Goal: Task Accomplishment & Management: Use online tool/utility

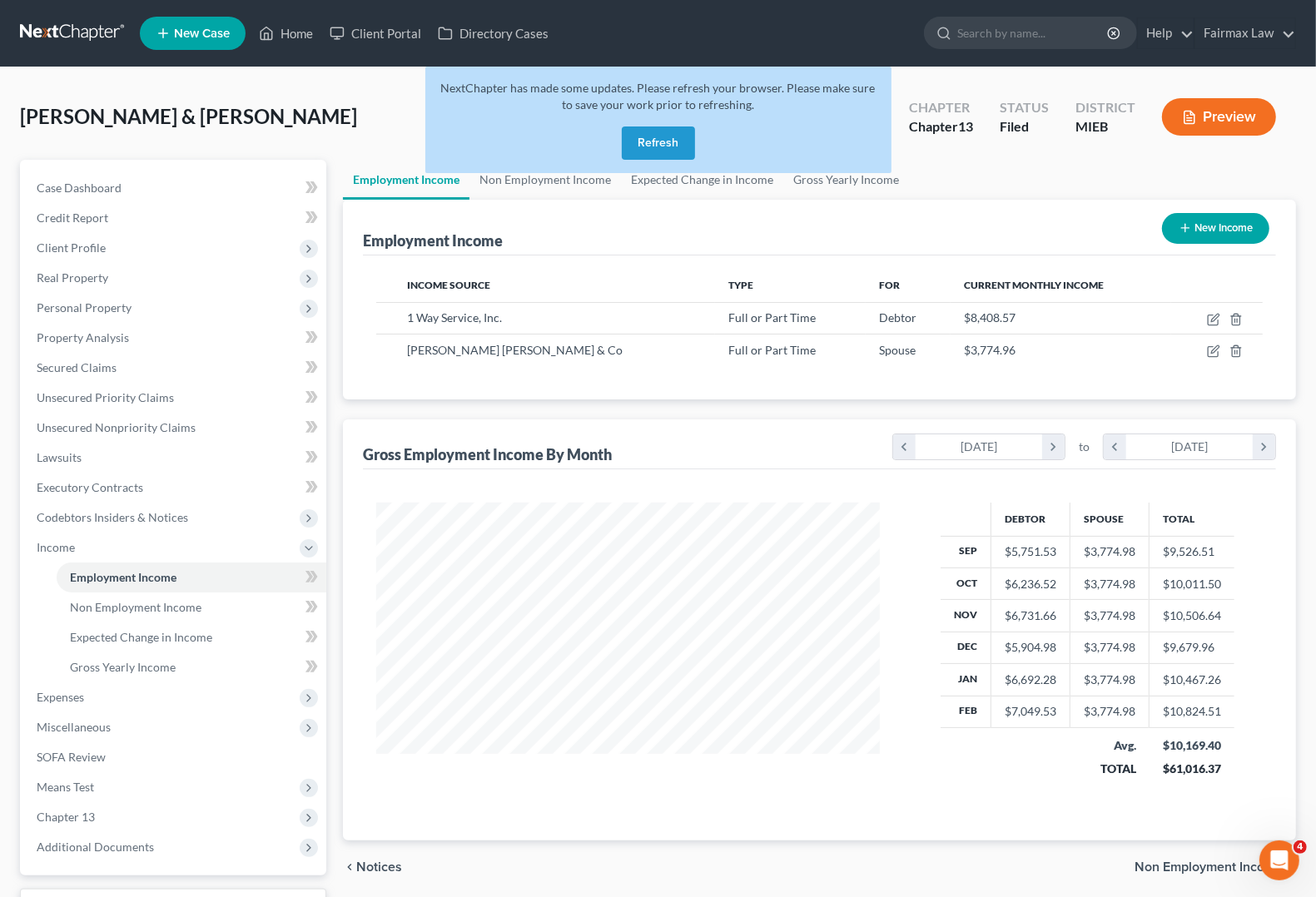
scroll to position [300, 535]
click at [662, 148] on button "Refresh" at bounding box center [658, 143] width 74 height 33
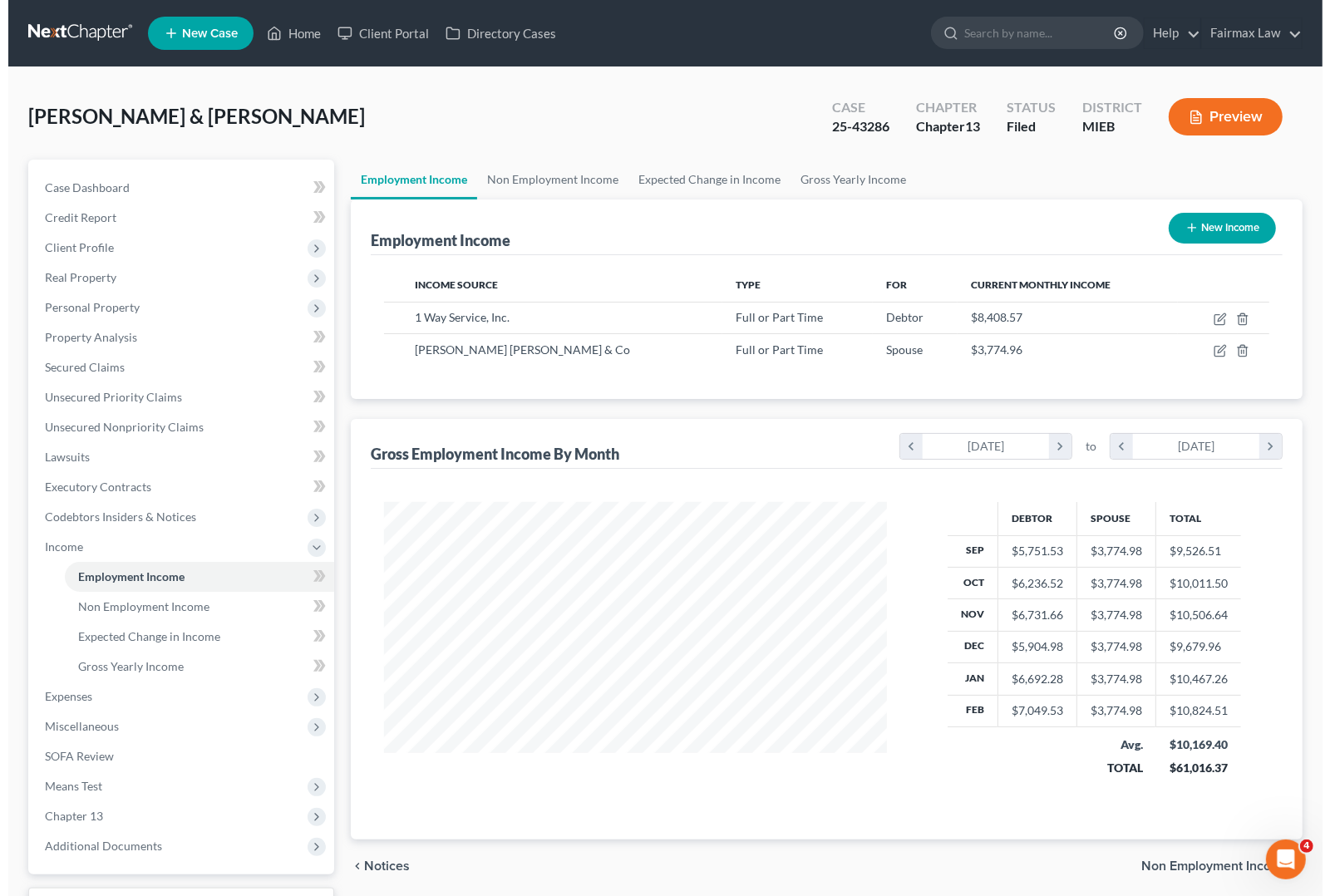
scroll to position [299, 534]
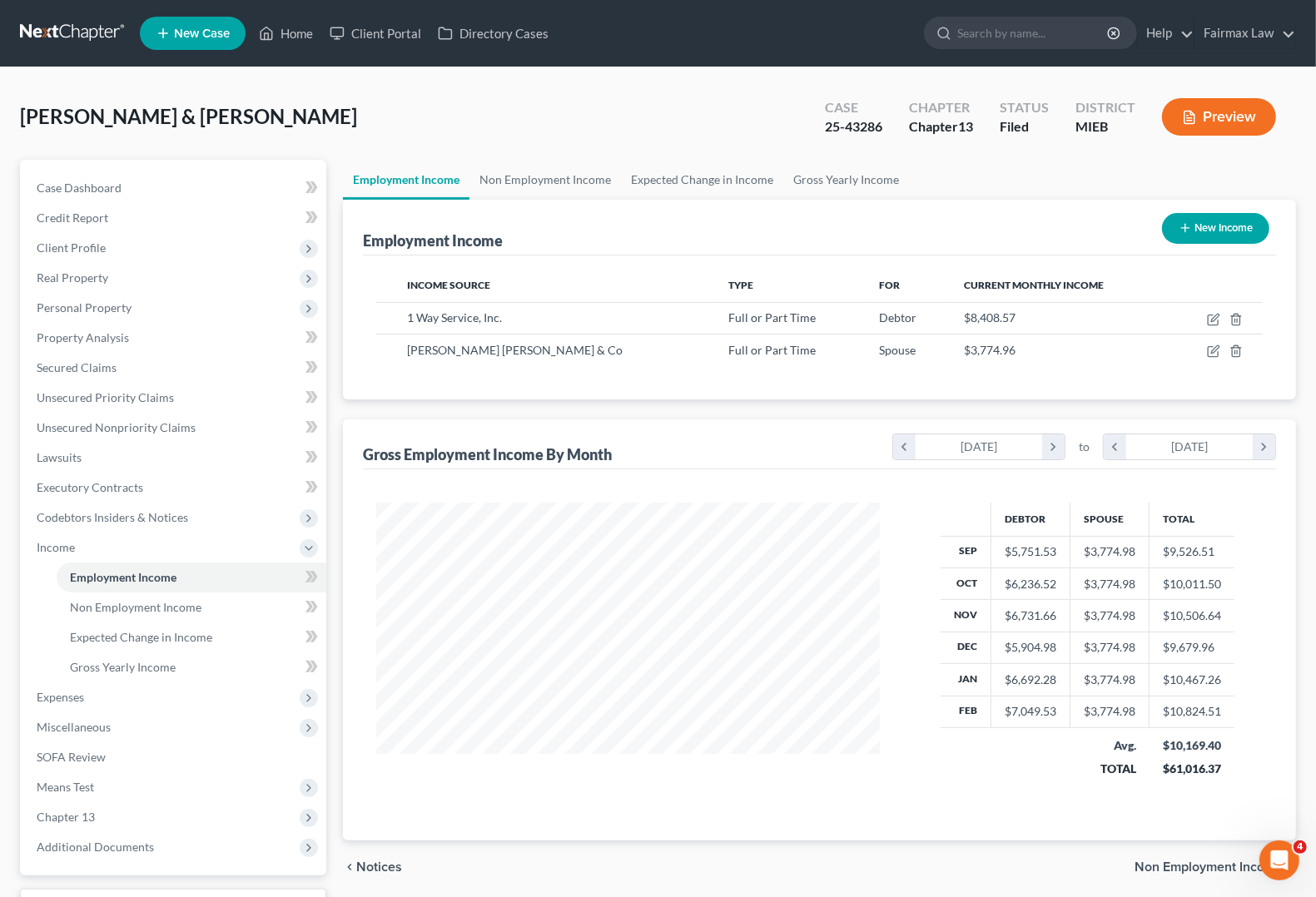
click at [1252, 126] on button "Preview" at bounding box center [1219, 117] width 114 height 37
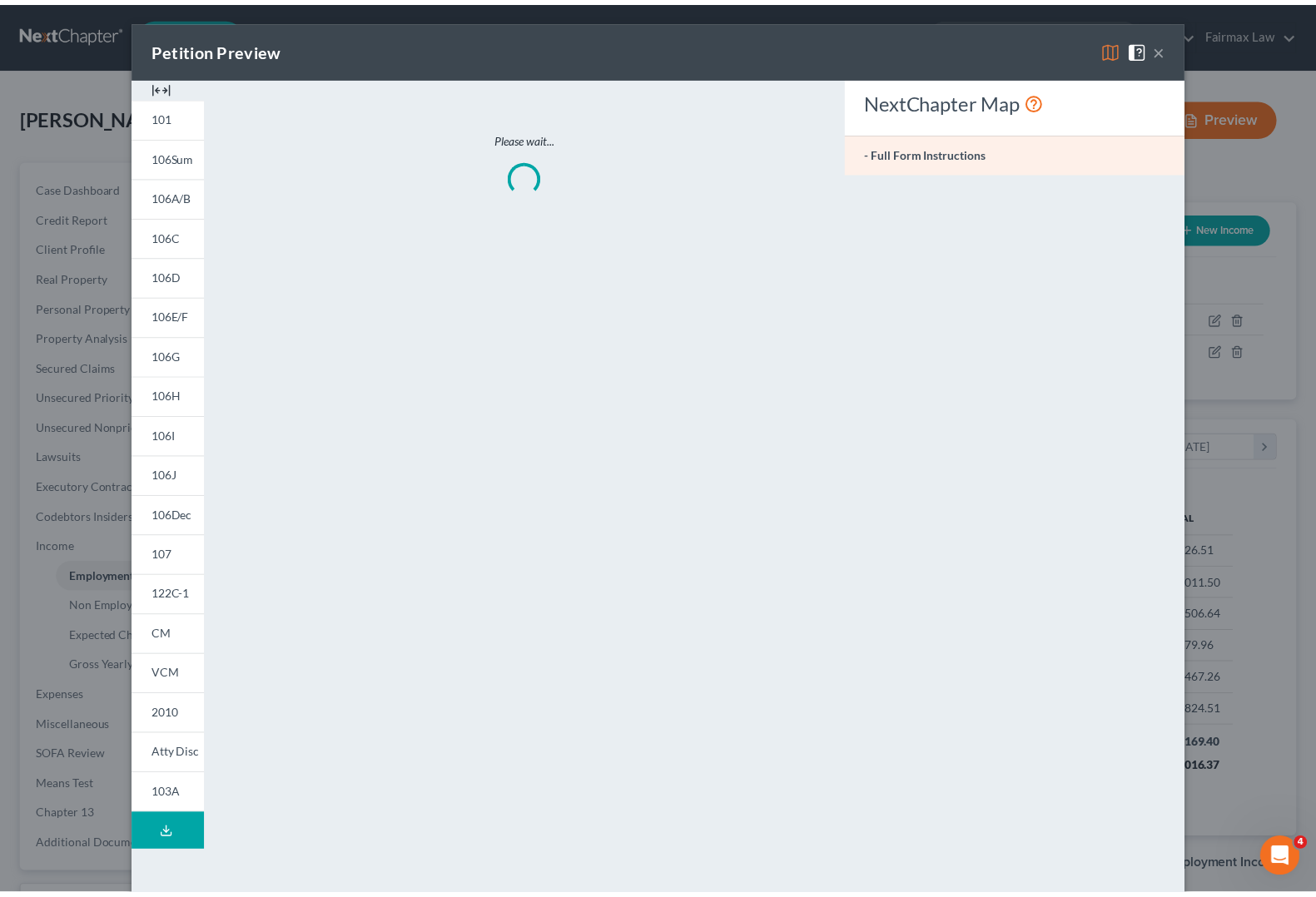
scroll to position [300, 543]
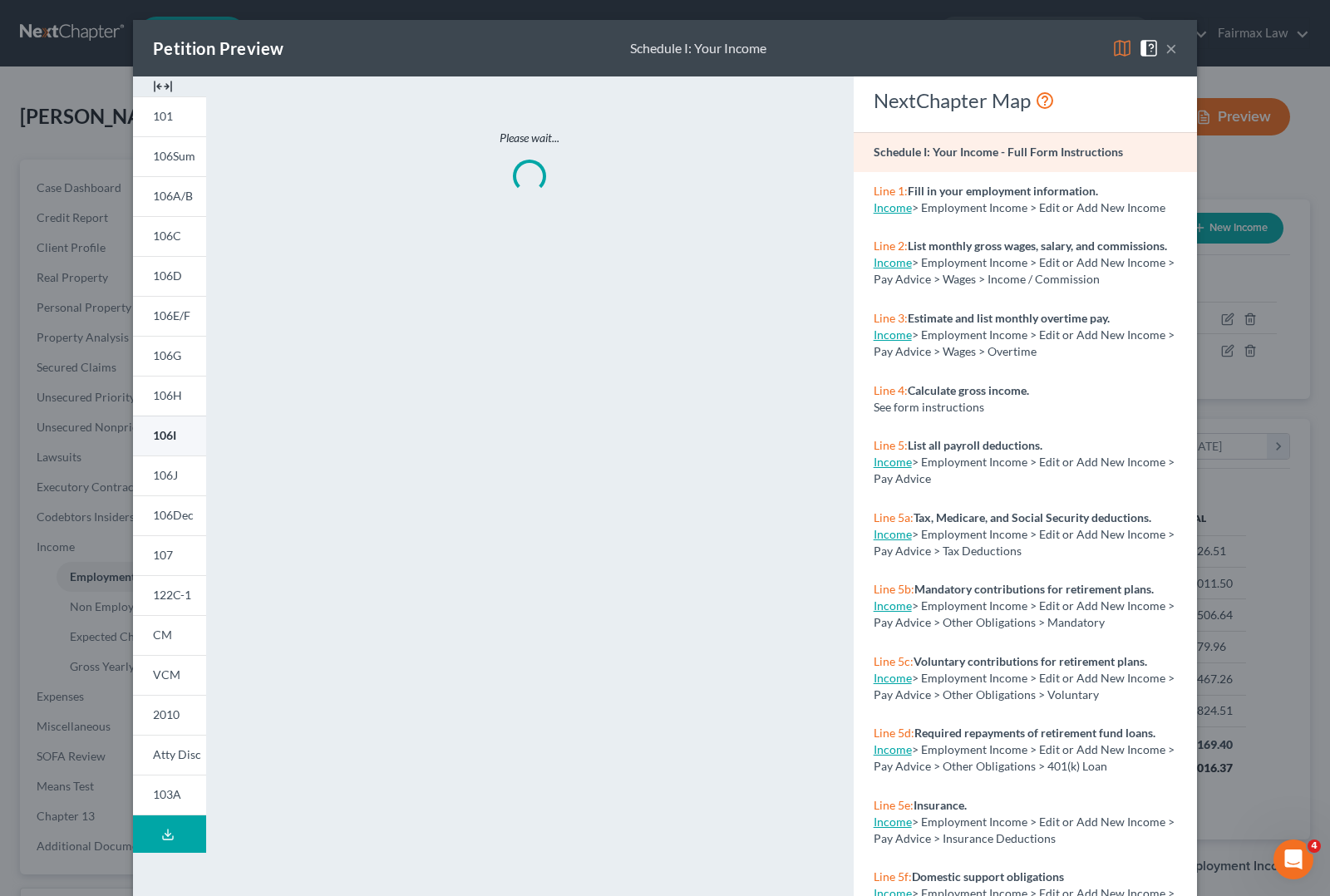
click at [136, 433] on link "106I" at bounding box center [169, 435] width 73 height 40
click at [1166, 46] on button "×" at bounding box center [1171, 47] width 12 height 20
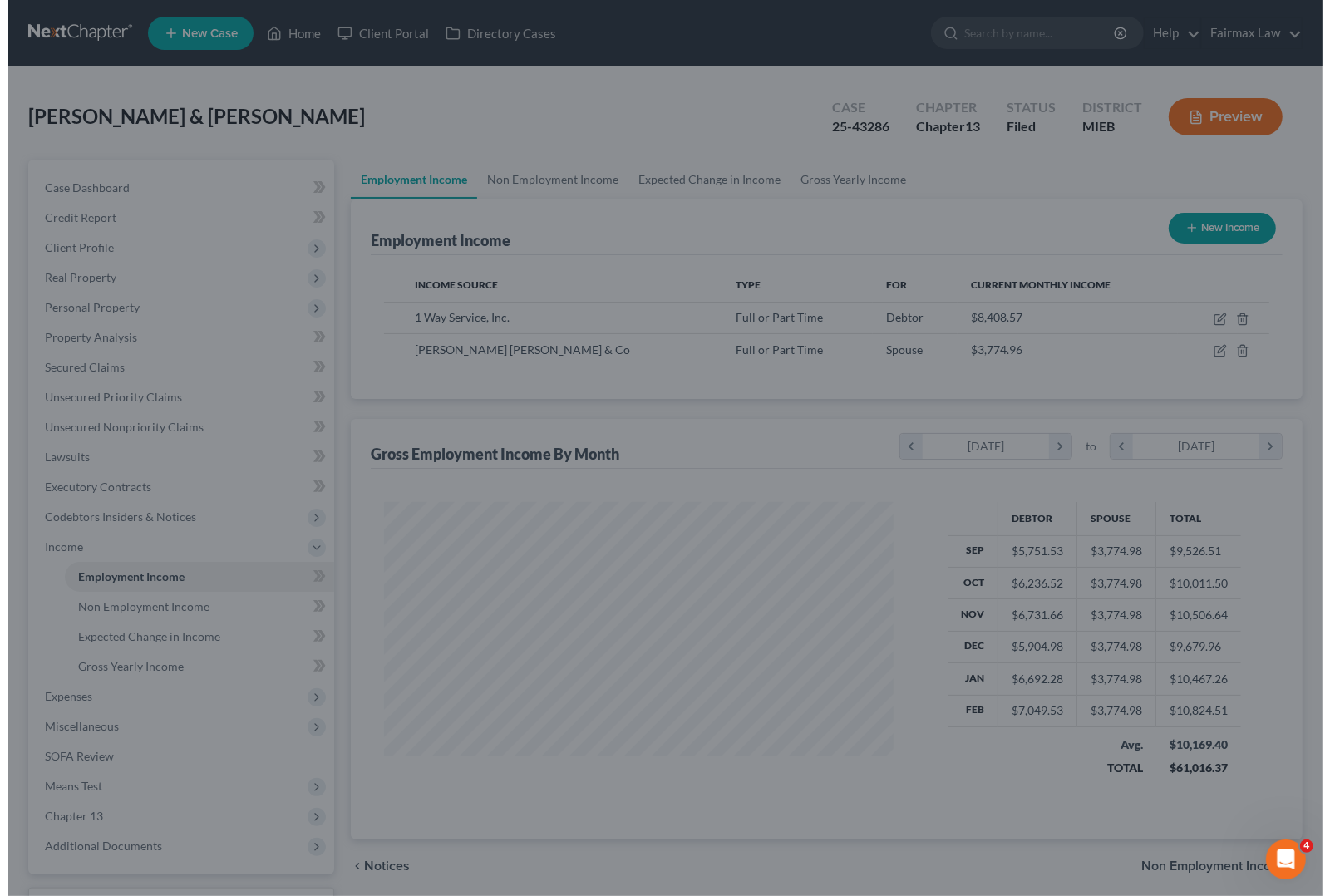
scroll to position [831162, 830888]
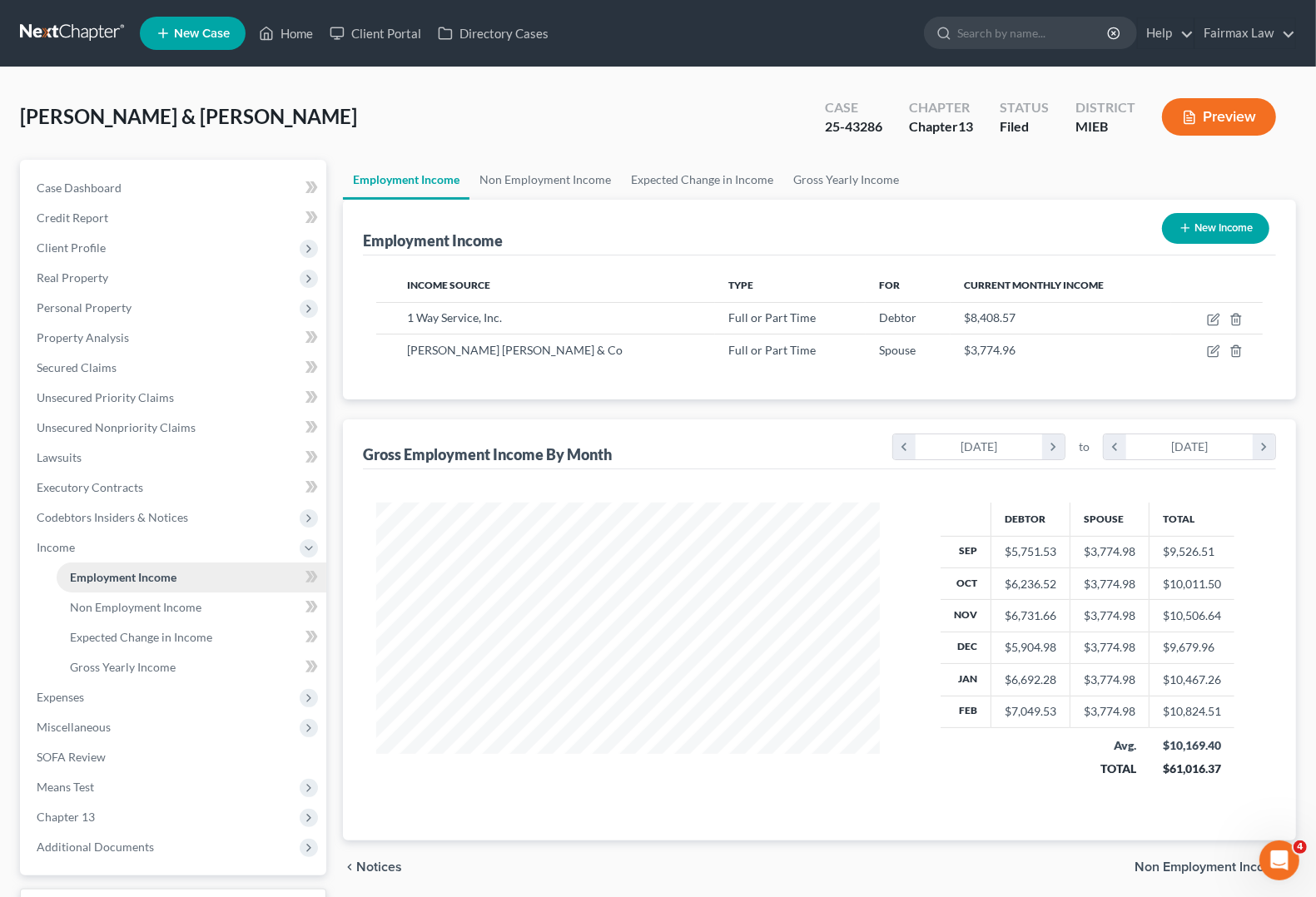
click at [100, 583] on link "Employment Income" at bounding box center [192, 578] width 270 height 30
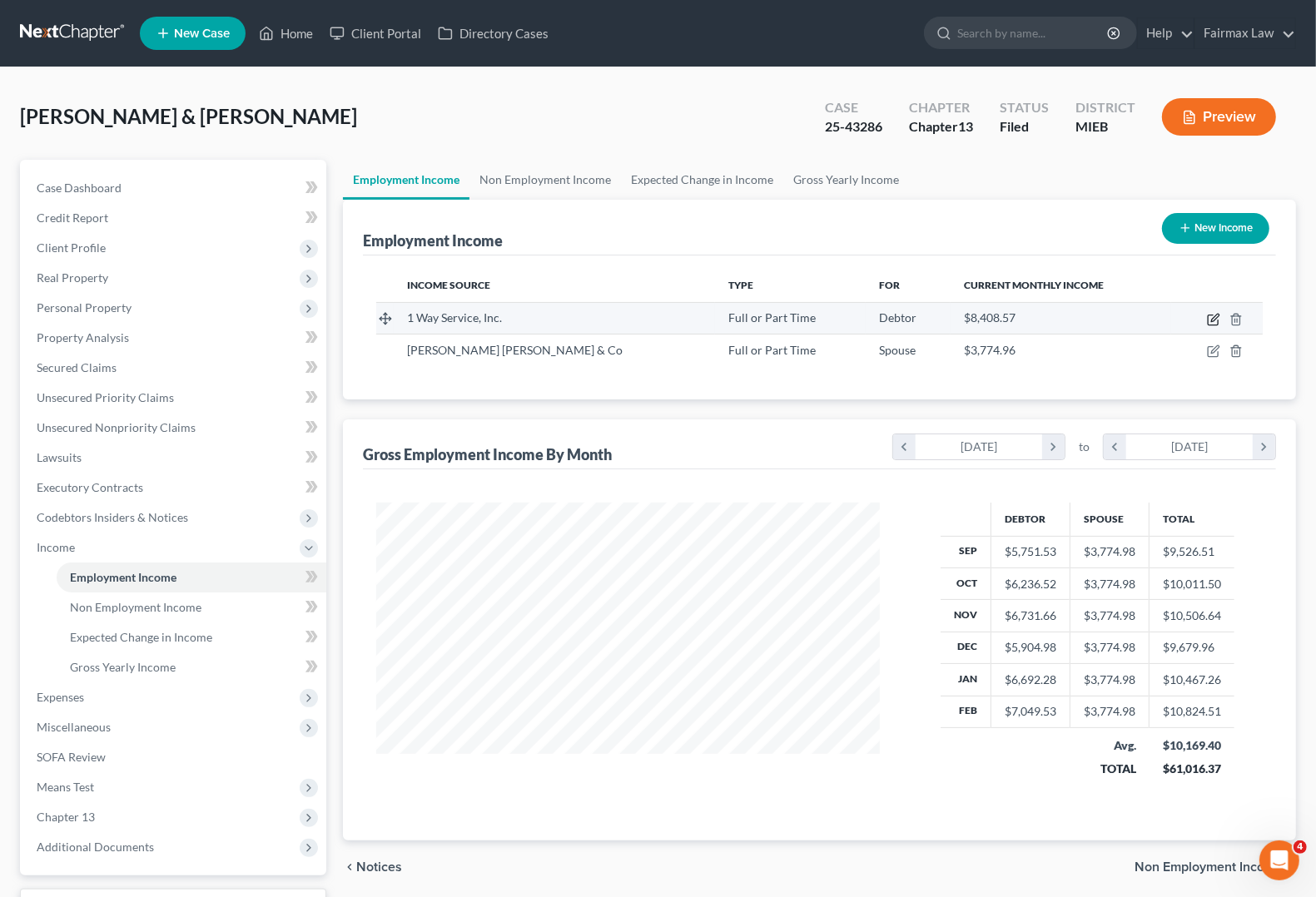
click at [1212, 315] on icon "button" at bounding box center [1214, 319] width 13 height 13
select select "0"
select select "23"
select select "3"
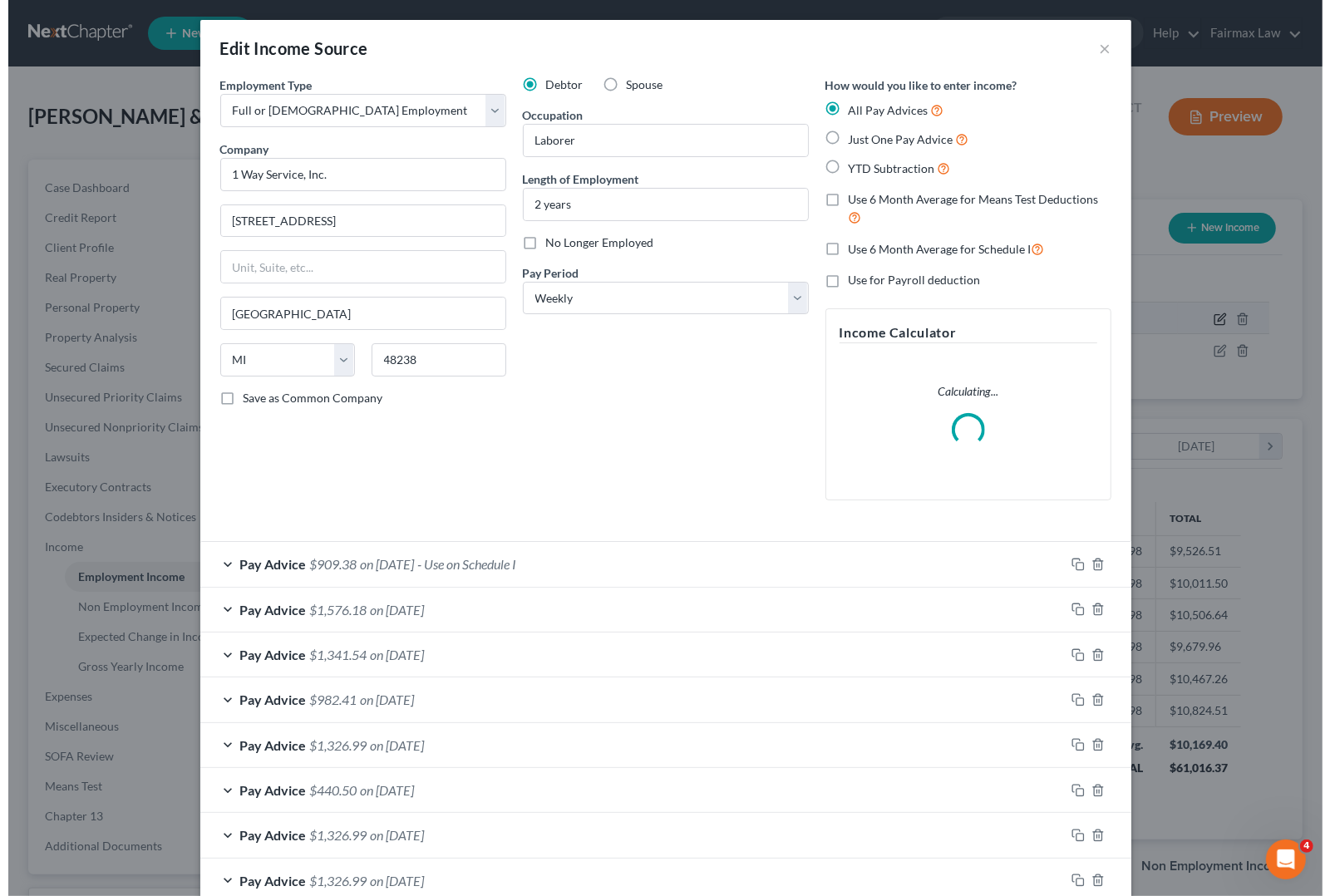
scroll to position [299, 542]
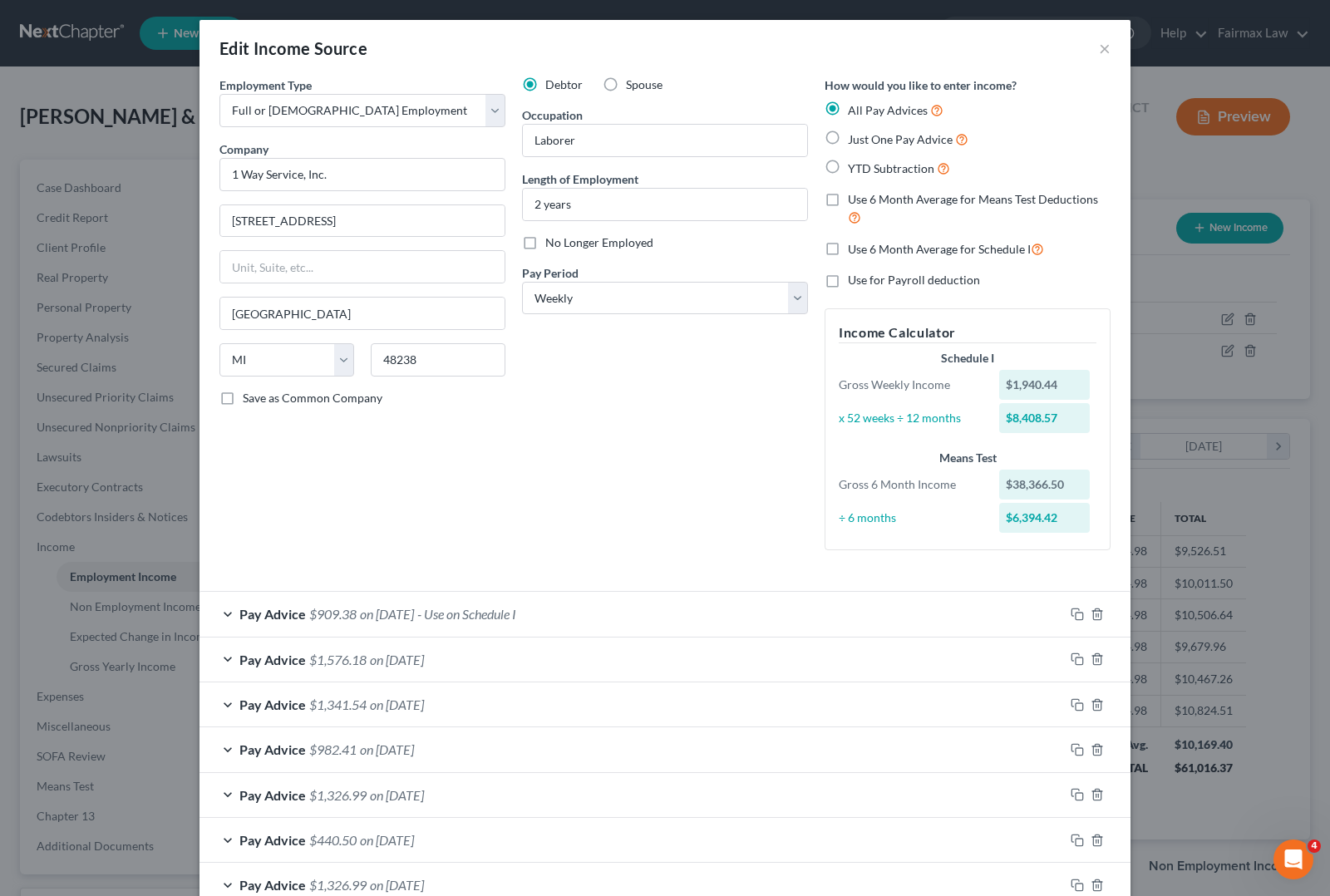
click at [354, 625] on div "Pay Advice $909.38 on 06/06/2025 - Use on Schedule I" at bounding box center [632, 613] width 864 height 44
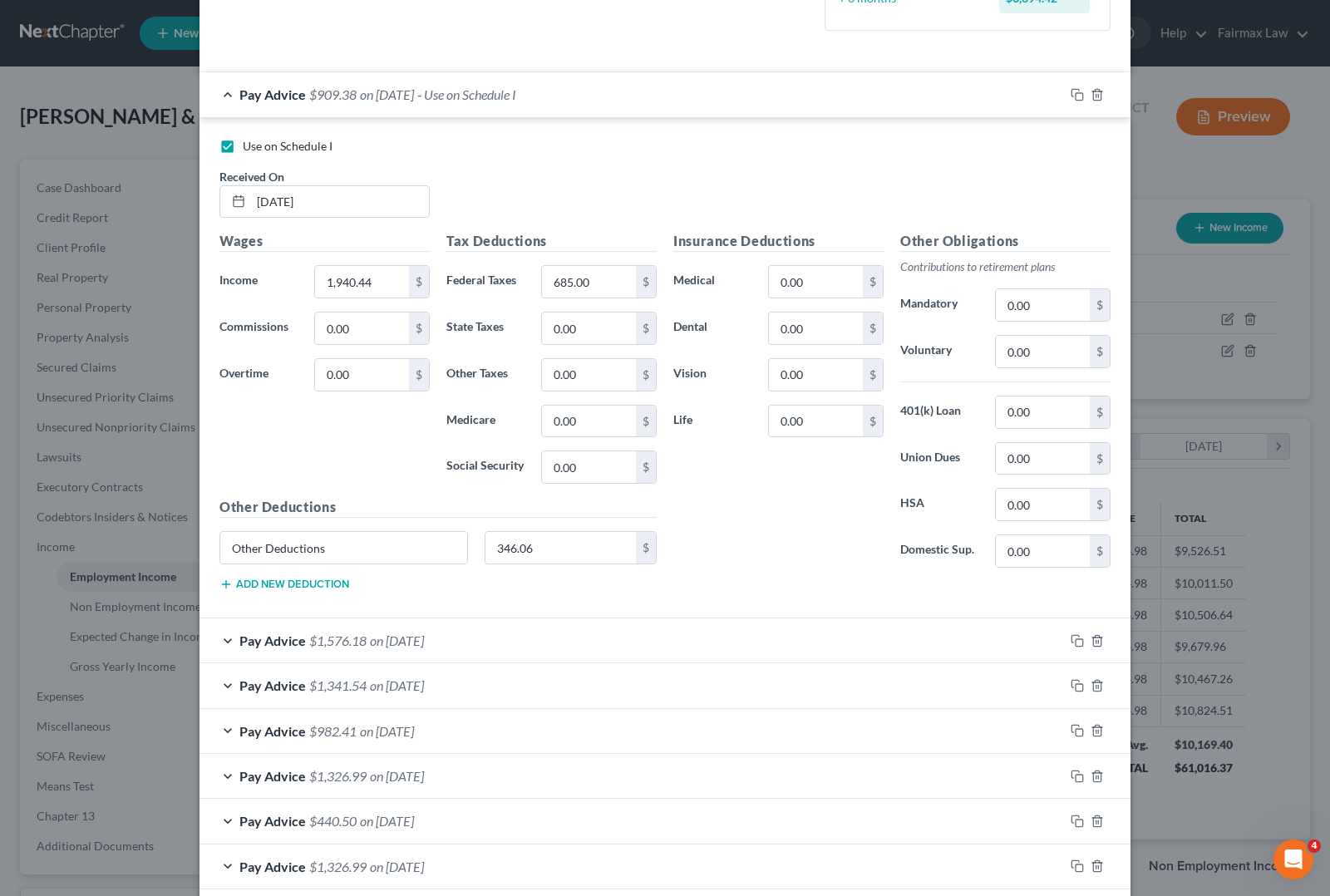
scroll to position [415, 0]
